Goal: Transaction & Acquisition: Obtain resource

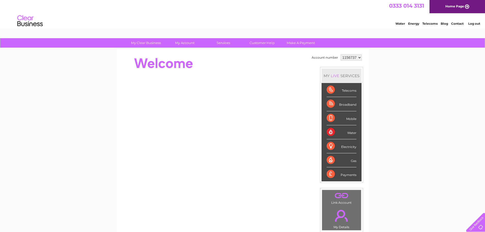
click at [330, 119] on div "Mobile" at bounding box center [342, 118] width 30 height 14
click at [329, 103] on div "Broadband" at bounding box center [342, 104] width 30 height 14
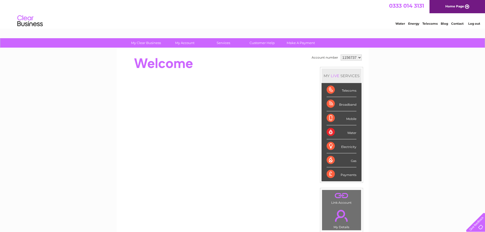
click at [329, 103] on div "Broadband" at bounding box center [342, 104] width 30 height 14
click at [329, 88] on div "Telecoms" at bounding box center [342, 90] width 30 height 14
click at [329, 174] on div "Payments" at bounding box center [342, 174] width 30 height 14
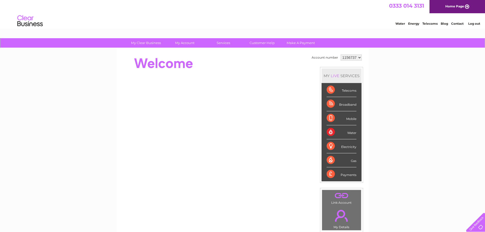
click at [329, 174] on div "Payments" at bounding box center [342, 174] width 30 height 14
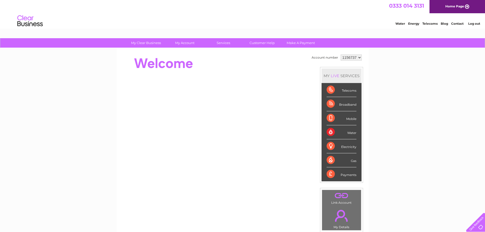
click at [329, 174] on div "Payments" at bounding box center [342, 174] width 30 height 14
click at [479, 226] on div at bounding box center [474, 221] width 21 height 21
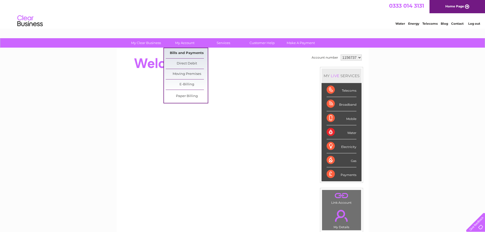
click at [185, 53] on link "Bills and Payments" at bounding box center [187, 53] width 42 height 10
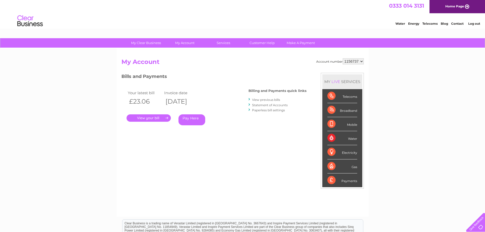
drag, startPoint x: 219, startPoint y: 80, endPoint x: 160, endPoint y: 119, distance: 71.3
click at [160, 119] on link "." at bounding box center [149, 117] width 44 height 7
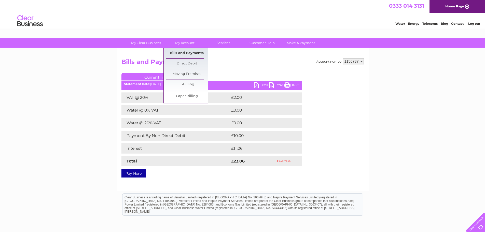
click at [183, 53] on link "Bills and Payments" at bounding box center [187, 53] width 42 height 10
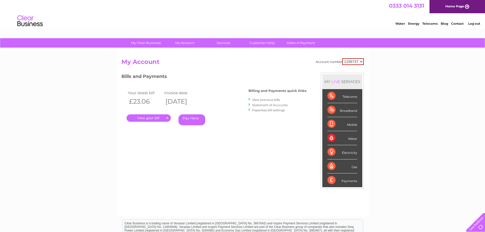
click at [254, 100] on link "View previous bills" at bounding box center [266, 100] width 28 height 4
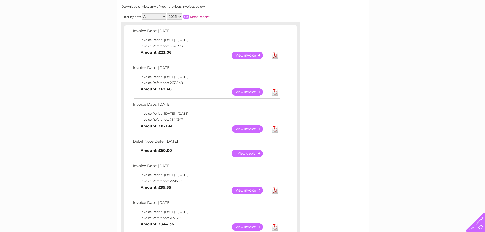
scroll to position [68, 0]
click at [369, 95] on div "My Clear Business Login Details My Details My Preferences Link Account My Accou…" at bounding box center [242, 213] width 485 height 487
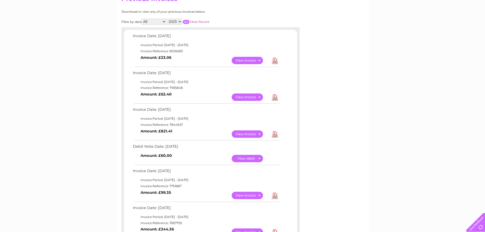
scroll to position [61, 0]
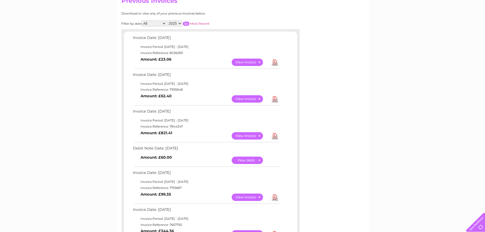
click at [275, 63] on link "Download" at bounding box center [275, 62] width 6 height 7
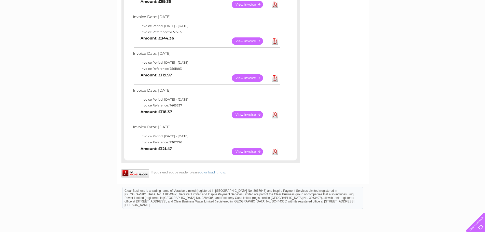
scroll to position [256, 0]
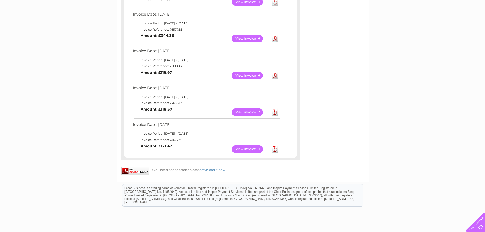
click at [273, 149] on link "Download" at bounding box center [275, 148] width 6 height 7
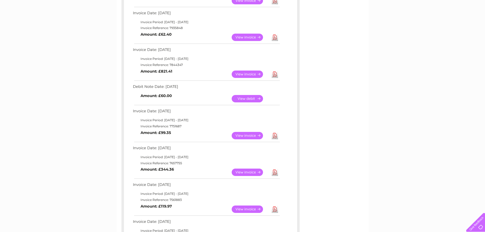
scroll to position [106, 0]
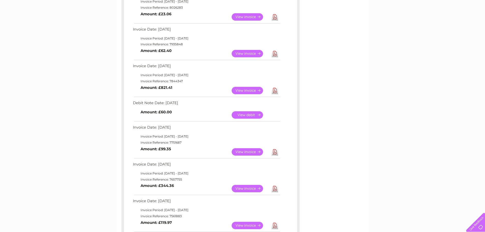
click at [248, 91] on link "View" at bounding box center [250, 90] width 37 height 7
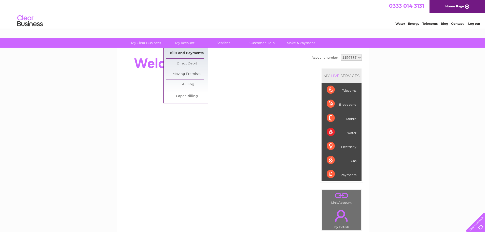
click at [182, 53] on link "Bills and Payments" at bounding box center [187, 53] width 42 height 10
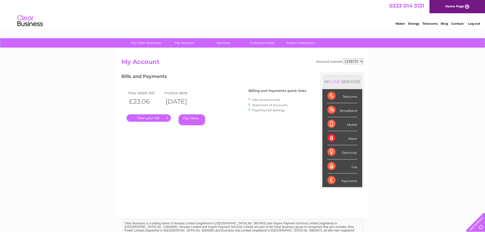
click at [254, 101] on link "View previous bills" at bounding box center [266, 100] width 28 height 4
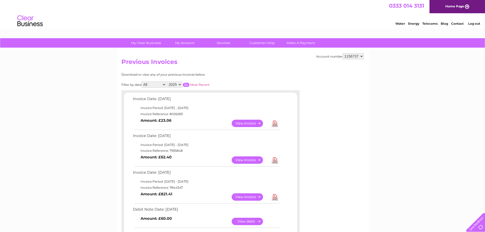
click at [180, 85] on select "2025 2024 2023 2022" at bounding box center [174, 84] width 15 height 6
select select "2022"
click at [168, 81] on select "2025 2024 2023 2022" at bounding box center [174, 84] width 15 height 6
click at [186, 85] on input "button" at bounding box center [186, 85] width 7 height 4
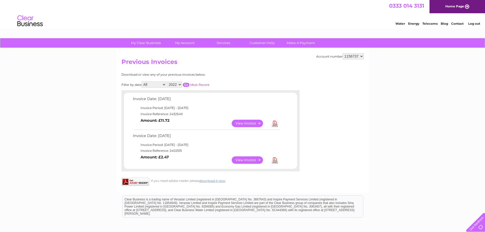
click at [275, 124] on link "Download" at bounding box center [275, 123] width 6 height 7
click at [269, 17] on div "Water Energy Telecoms Blog Contact Log out" at bounding box center [242, 21] width 485 height 17
drag, startPoint x: 330, startPoint y: 134, endPoint x: 310, endPoint y: 79, distance: 58.1
click at [310, 79] on div "Account number 1156737 Previous Invoices Download or view any of your previous …" at bounding box center [243, 120] width 252 height 145
click at [275, 124] on link "Download" at bounding box center [275, 123] width 6 height 7
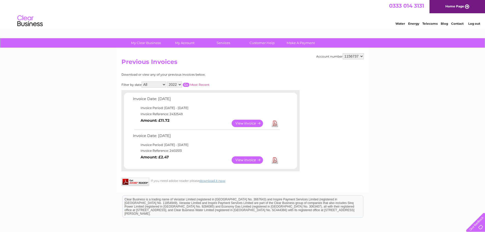
click at [275, 124] on link "Download" at bounding box center [275, 123] width 6 height 7
click at [256, 159] on link "View" at bounding box center [250, 159] width 37 height 7
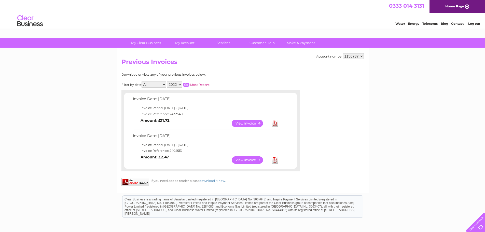
click at [256, 159] on link "View" at bounding box center [250, 159] width 37 height 7
click at [274, 160] on link "Download" at bounding box center [275, 159] width 6 height 7
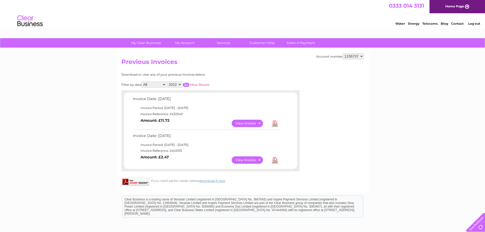
click at [274, 160] on link "Download" at bounding box center [275, 159] width 6 height 7
click at [256, 161] on link "View" at bounding box center [250, 159] width 37 height 7
